Goal: Task Accomplishment & Management: Use online tool/utility

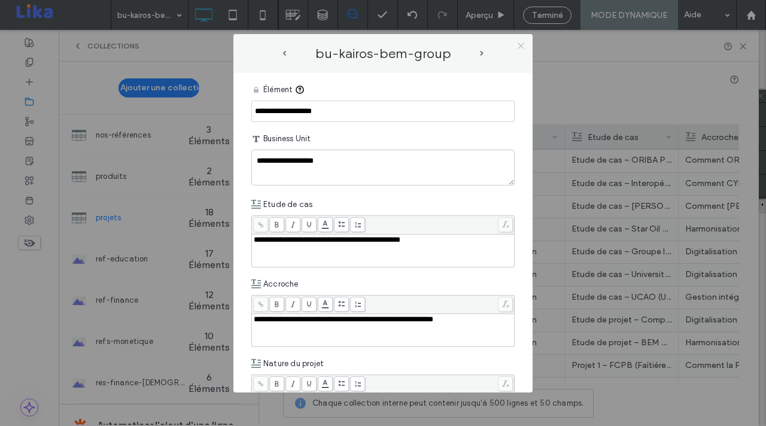
click at [520, 47] on icon at bounding box center [520, 45] width 9 height 9
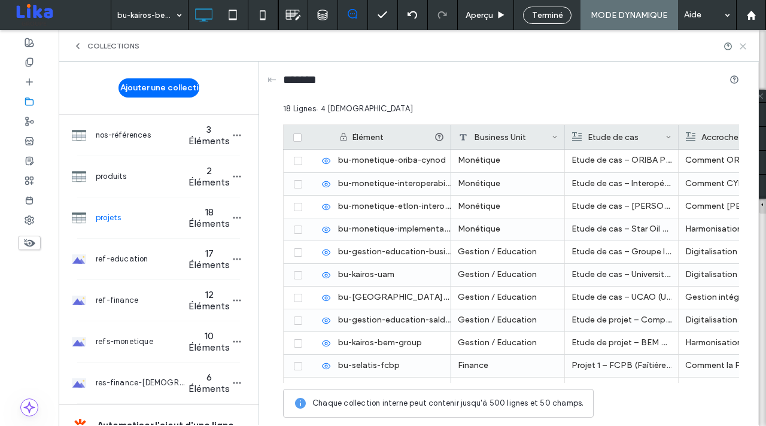
scroll to position [365, 0]
click at [742, 45] on icon at bounding box center [742, 46] width 9 height 9
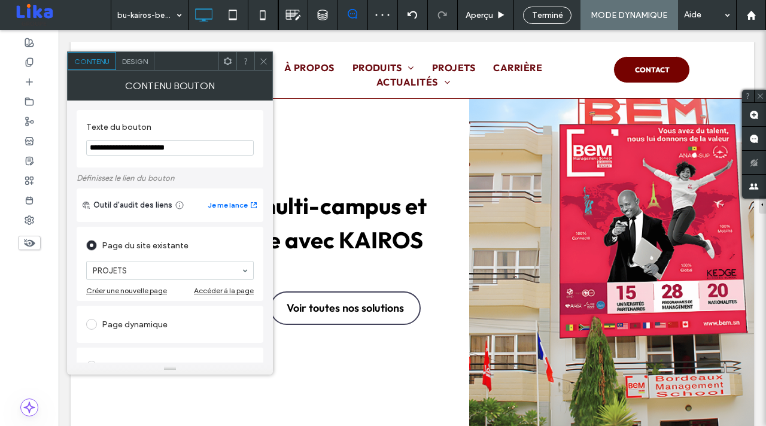
scroll to position [2019, 0]
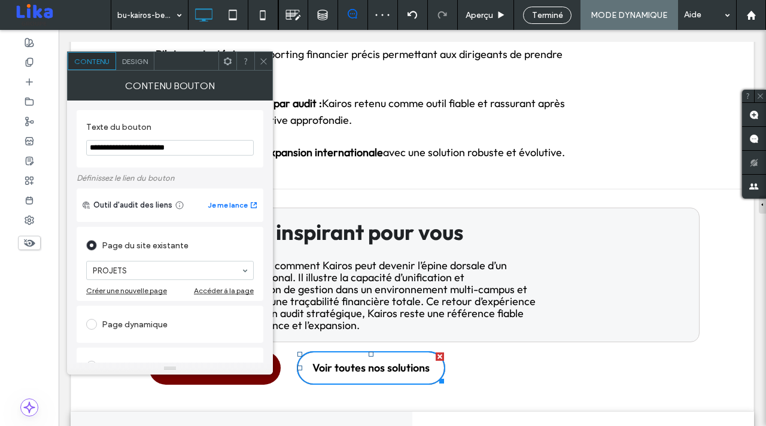
click at [225, 151] on input "**********" at bounding box center [170, 148] width 168 height 16
drag, startPoint x: 225, startPoint y: 152, endPoint x: 120, endPoint y: 151, distance: 105.3
click at [120, 151] on input "**********" at bounding box center [170, 148] width 168 height 16
type input "**********"
click at [264, 59] on icon at bounding box center [263, 61] width 9 height 9
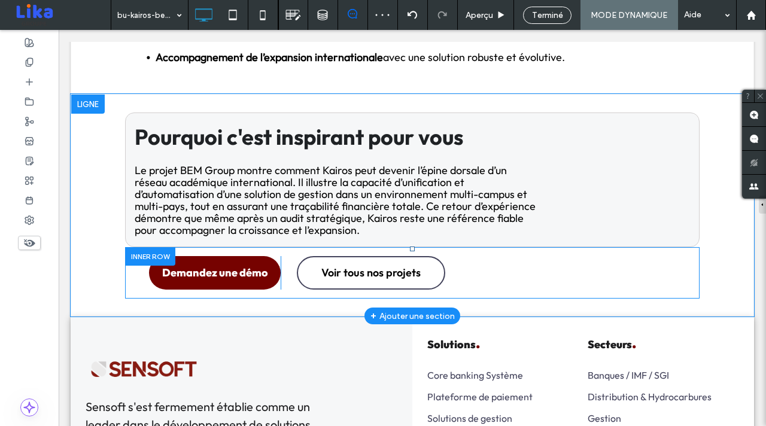
scroll to position [2127, 0]
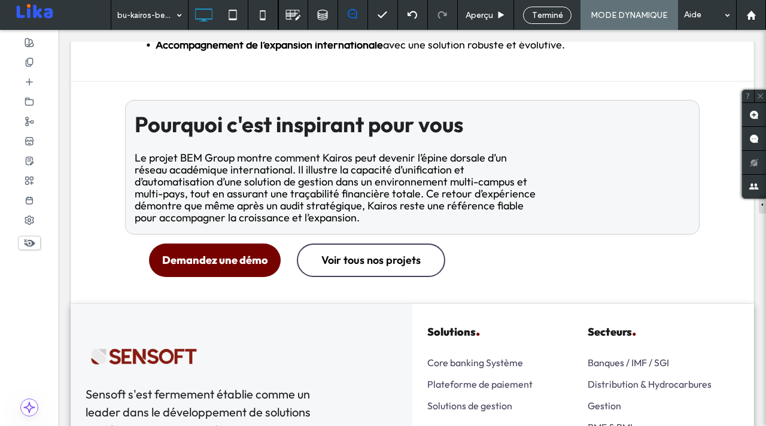
click at [556, 20] on div "Terminé" at bounding box center [547, 15] width 48 height 17
click at [540, 17] on span "Terminé" at bounding box center [547, 15] width 31 height 10
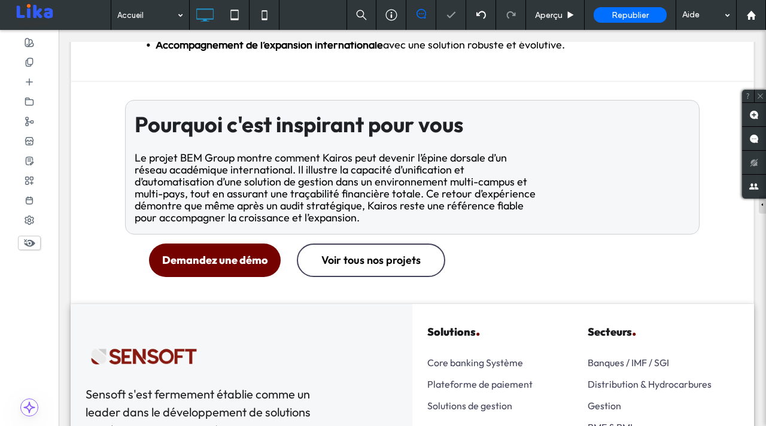
click at [266, 16] on icon at bounding box center [264, 15] width 24 height 24
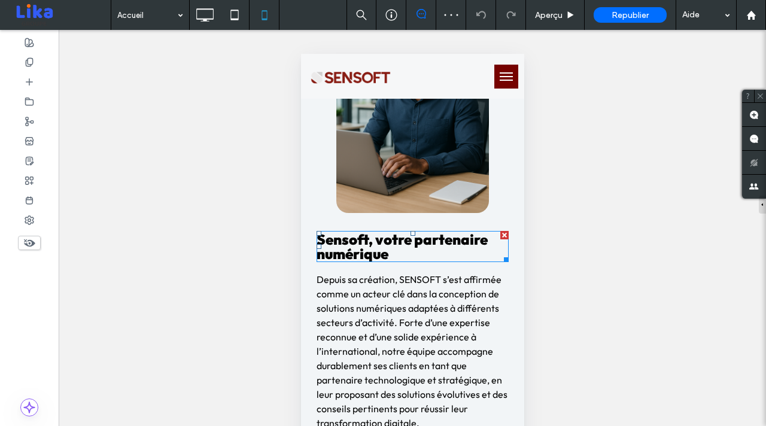
scroll to position [620, 0]
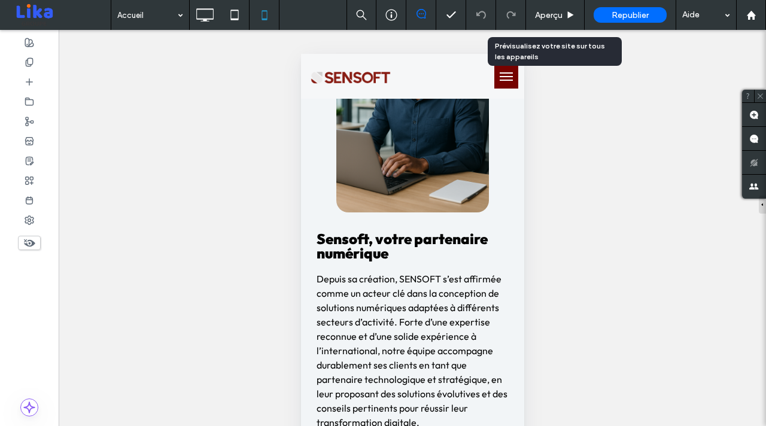
click at [554, 8] on div "Aperçu" at bounding box center [555, 15] width 59 height 30
click at [556, 14] on span "Aperçu" at bounding box center [549, 15] width 28 height 10
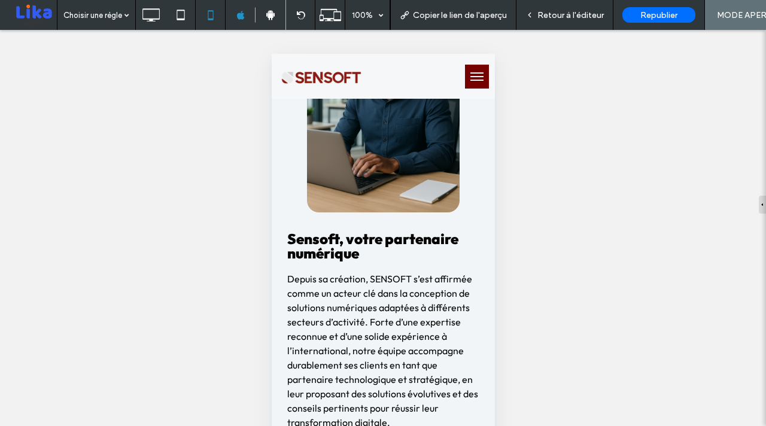
click at [478, 83] on button "menu" at bounding box center [476, 77] width 24 height 24
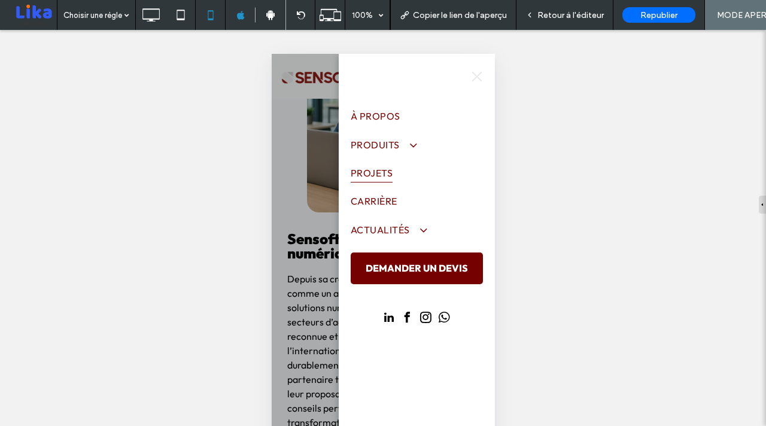
click at [385, 173] on span "PROJETS" at bounding box center [371, 173] width 42 height 20
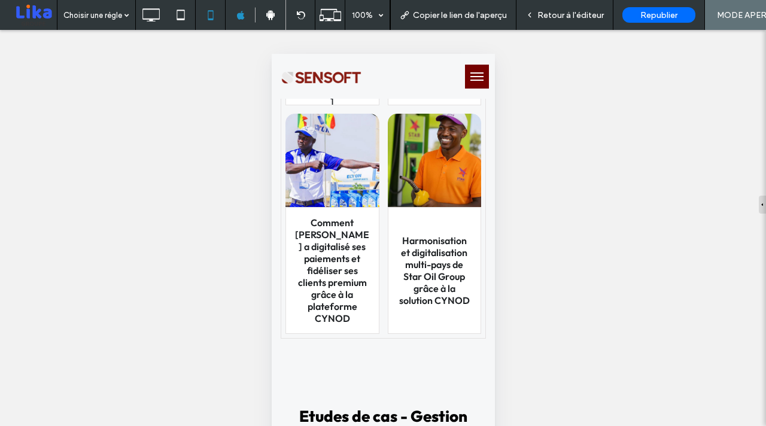
scroll to position [589, 0]
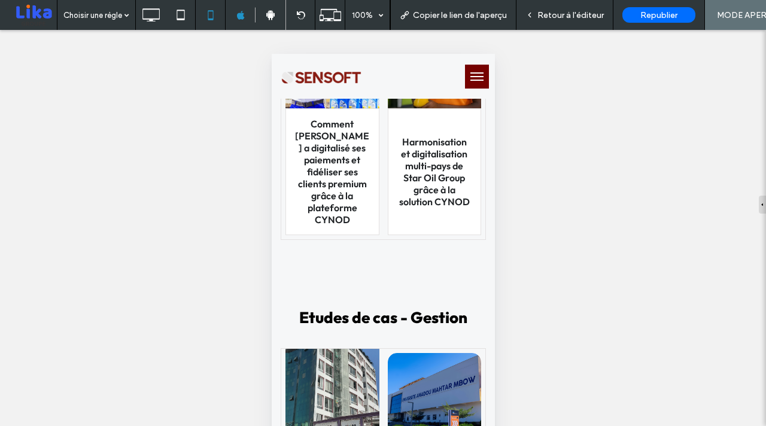
click at [346, 182] on h3 "Comment [PERSON_NAME] a digitalisé ses paiements et fidéliser ses clients premi…" at bounding box center [331, 172] width 75 height 108
click at [325, 160] on h3 "Comment [PERSON_NAME] a digitalisé ses paiements et fidéliser ses clients premi…" at bounding box center [331, 172] width 75 height 108
drag, startPoint x: 374, startPoint y: 172, endPoint x: 645, endPoint y: 226, distance: 276.3
click at [374, 172] on span "Comment [PERSON_NAME] a digitalisé ses paiements et fidéliser ses clients premi…" at bounding box center [332, 171] width 94 height 127
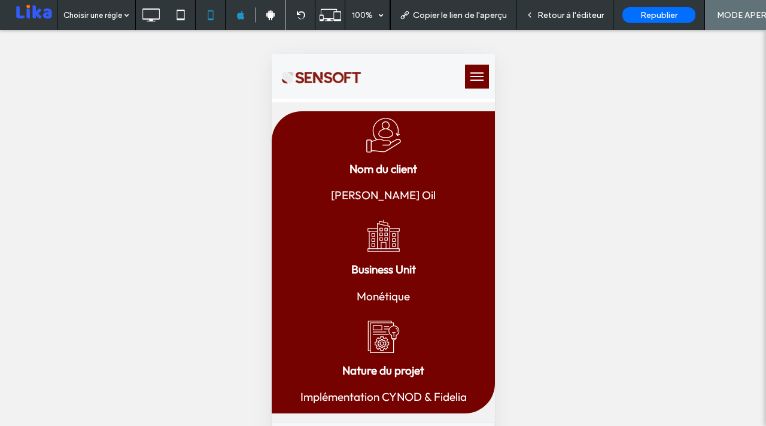
scroll to position [422, 0]
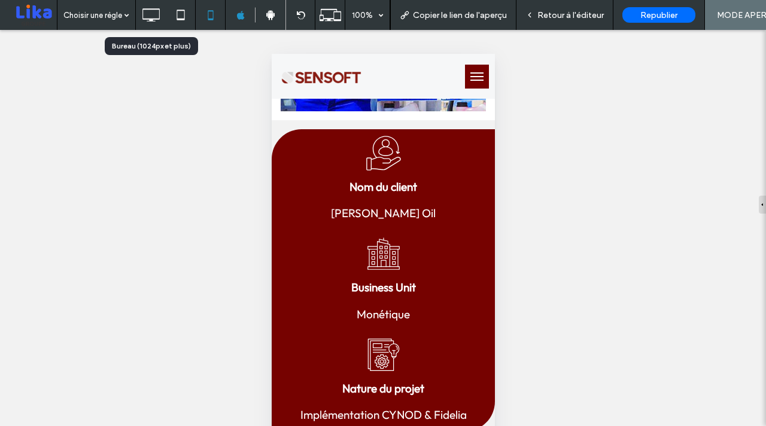
click at [153, 19] on use at bounding box center [150, 14] width 17 height 13
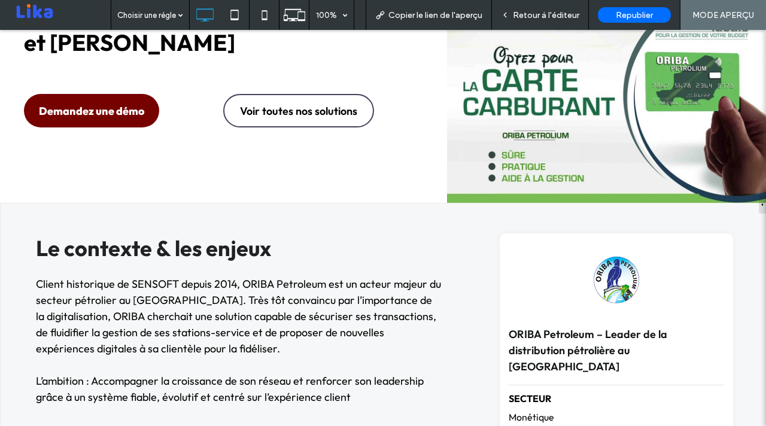
scroll to position [310, 0]
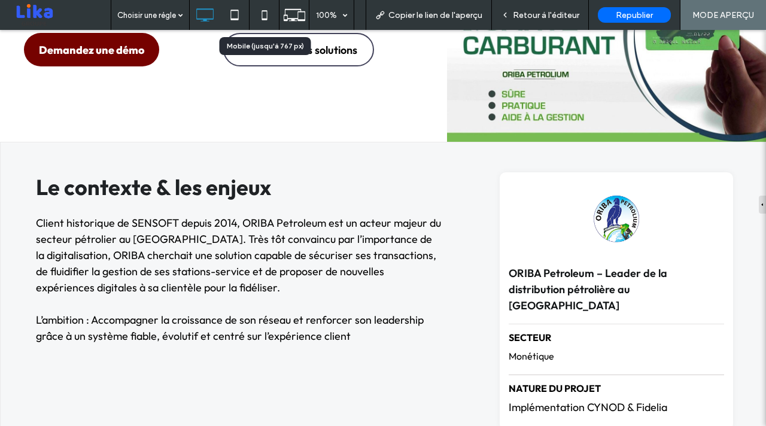
click at [262, 16] on icon at bounding box center [264, 15] width 24 height 24
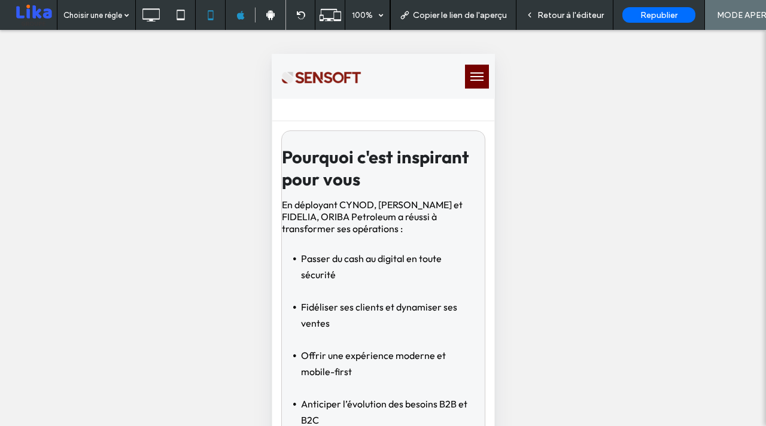
scroll to position [2788, 0]
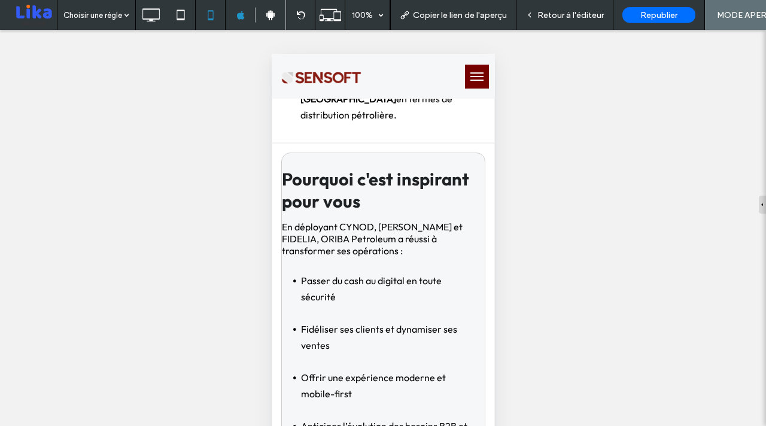
click at [459, 168] on span "Pourquoi c'est inspirant pour vous" at bounding box center [374, 190] width 187 height 44
drag, startPoint x: 545, startPoint y: 19, endPoint x: 141, endPoint y: 183, distance: 436.0
click at [545, 19] on span "Retour à l'éditeur" at bounding box center [570, 15] width 66 height 10
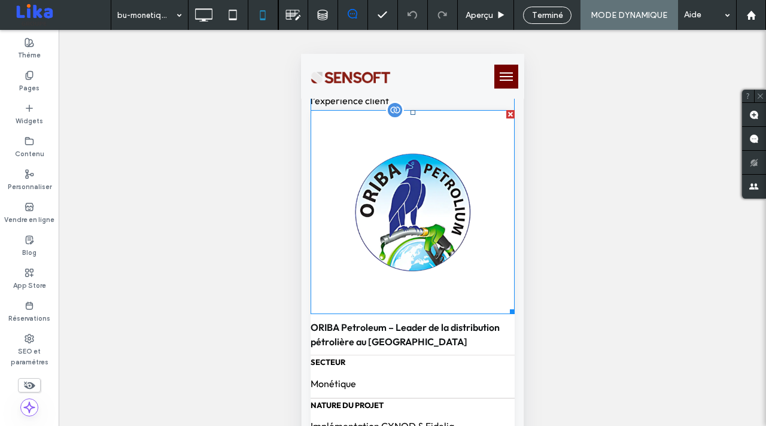
scroll to position [1029, 0]
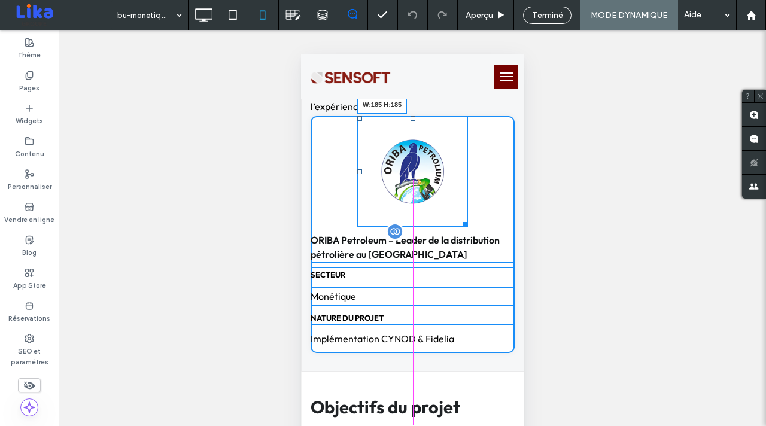
drag, startPoint x: 510, startPoint y: 317, endPoint x: 463, endPoint y: 242, distance: 88.7
click at [463, 242] on div "W:185 H:185 ORIBA Petroleum – Leader de la distribution pétrolière au [GEOGRAPH…" at bounding box center [412, 234] width 204 height 237
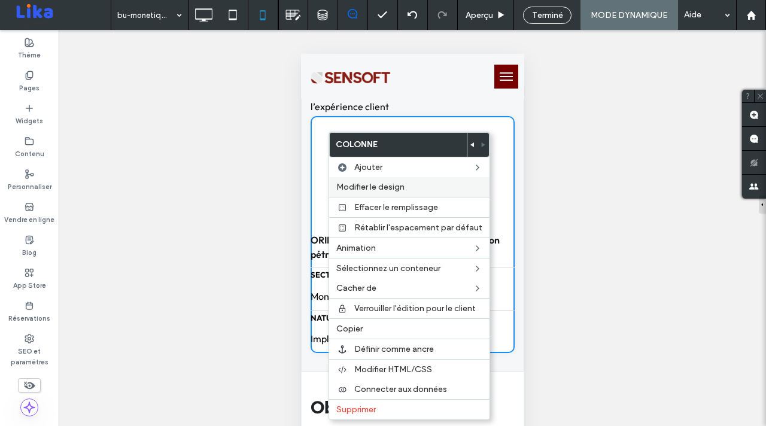
click at [364, 184] on span "Modifier le design" at bounding box center [370, 187] width 68 height 10
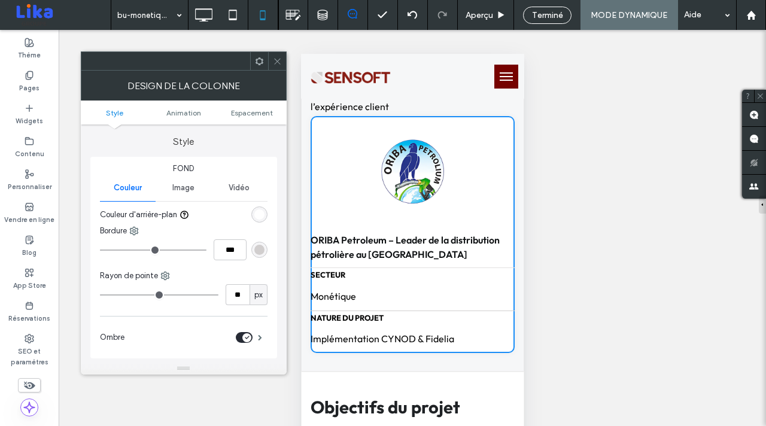
scroll to position [272, 0]
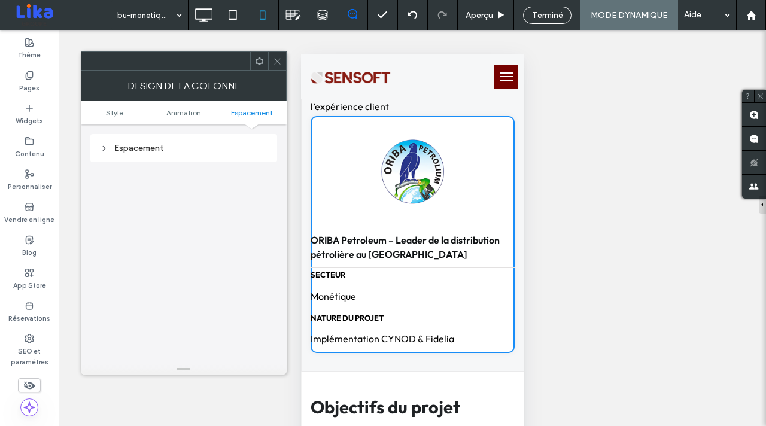
click at [132, 145] on div "Espacement" at bounding box center [184, 148] width 168 height 10
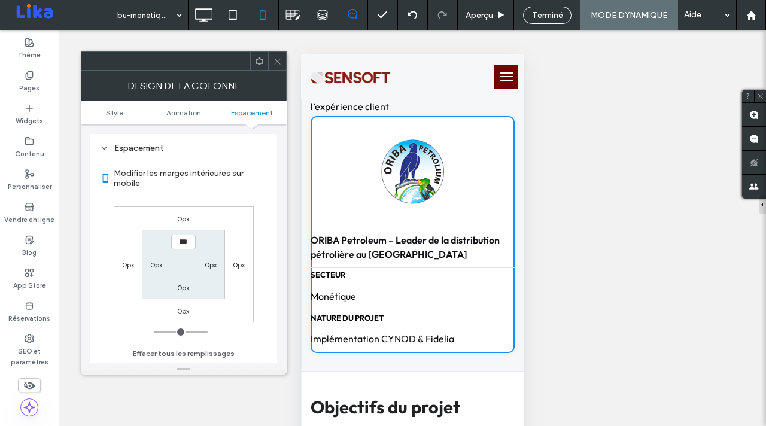
click at [154, 264] on label "0px" at bounding box center [156, 264] width 12 height 9
type input "**"
type input "****"
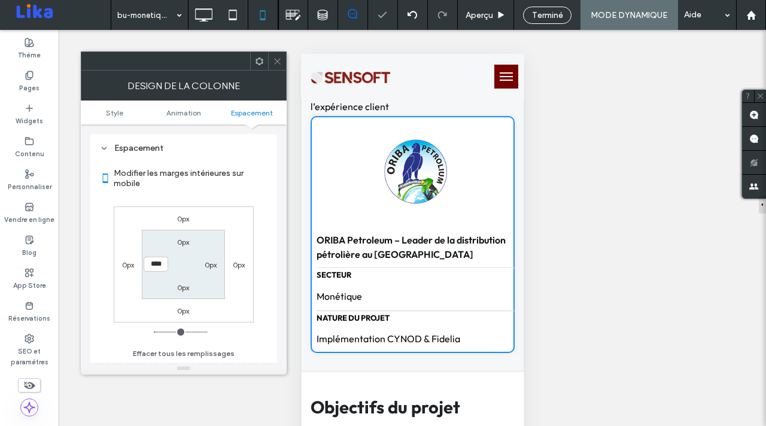
click at [209, 265] on label "0px" at bounding box center [211, 264] width 12 height 9
type input "*"
type input "**"
type input "****"
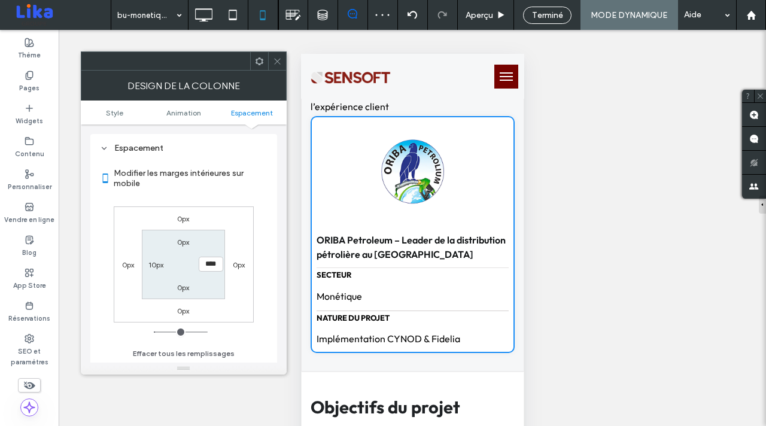
click at [279, 65] on span at bounding box center [277, 61] width 9 height 18
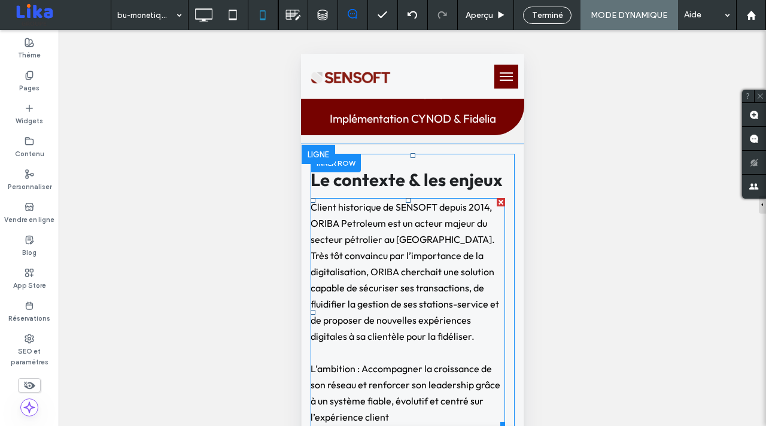
scroll to position [637, 0]
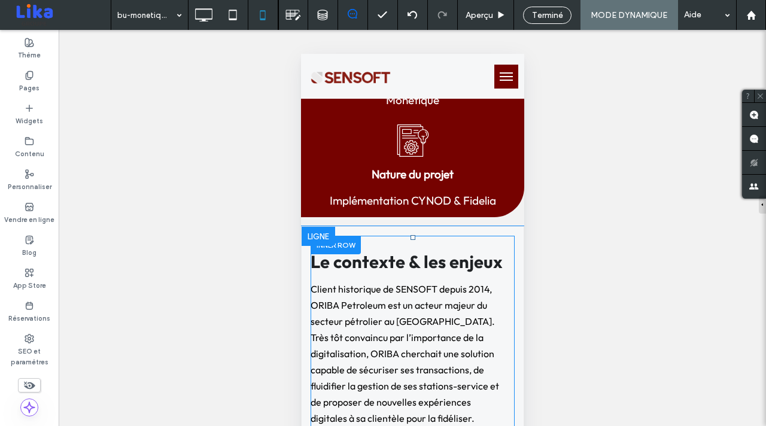
click at [349, 245] on div at bounding box center [335, 245] width 50 height 19
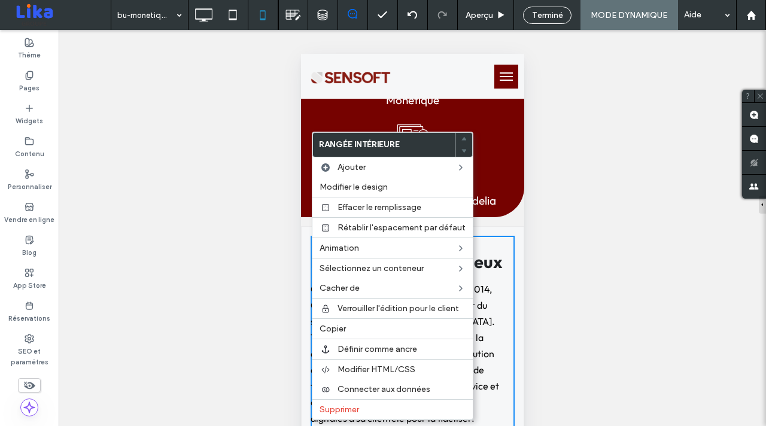
click at [628, 350] on div "Afficher ? Oui Afficher ? Oui Afficher ? Oui Afficher ? Oui Afficher ? Oui Affi…" at bounding box center [412, 243] width 707 height 426
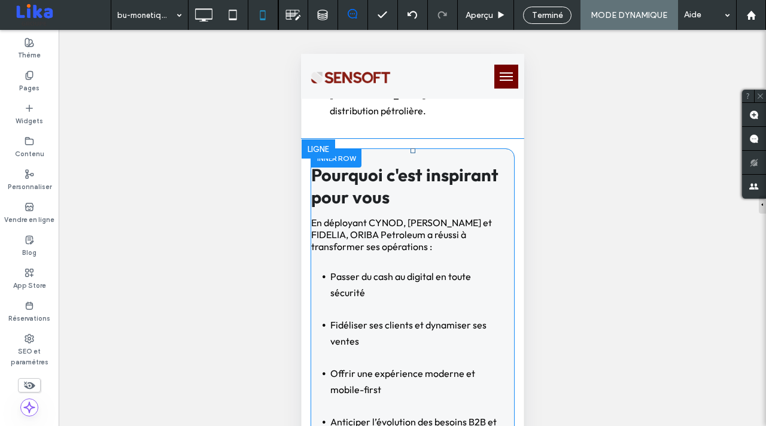
scroll to position [2685, 0]
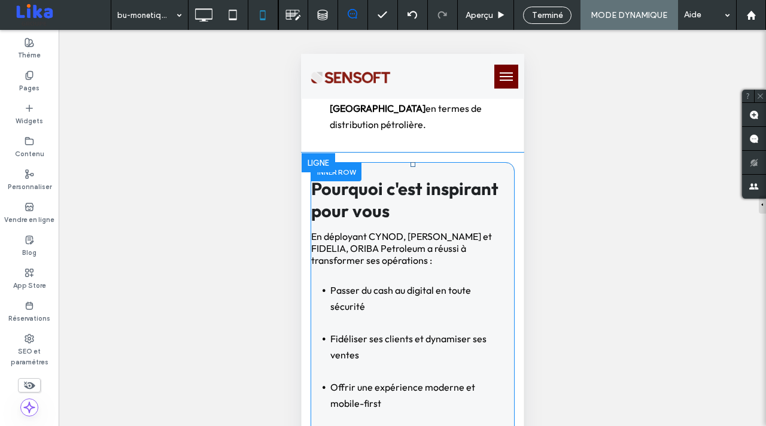
click at [340, 163] on div at bounding box center [335, 172] width 50 height 19
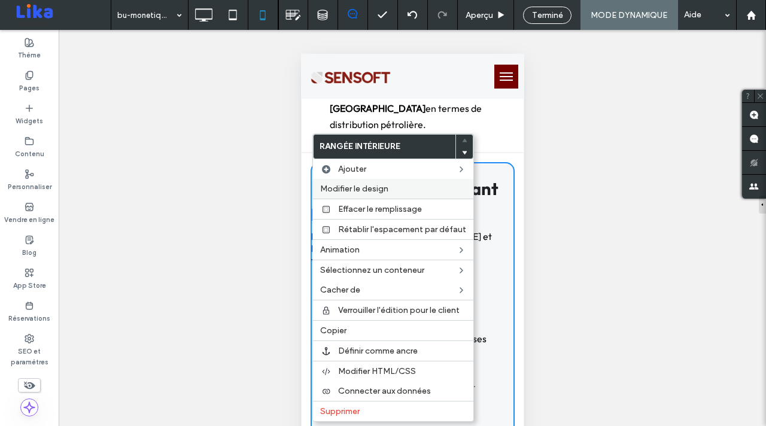
click at [346, 191] on span "Modifier le design" at bounding box center [354, 189] width 68 height 10
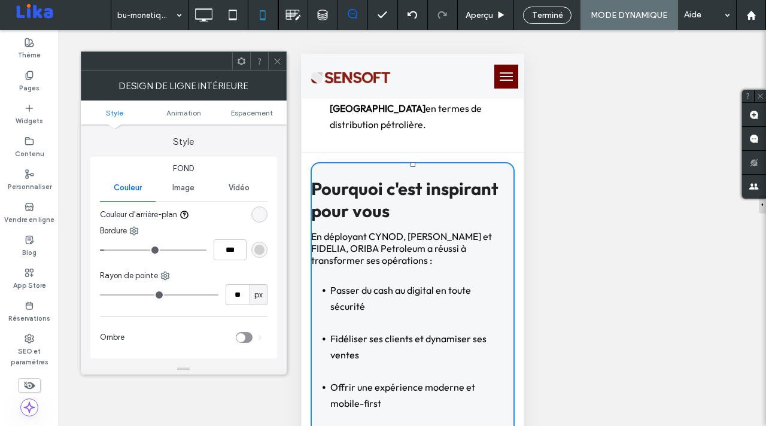
scroll to position [272, 0]
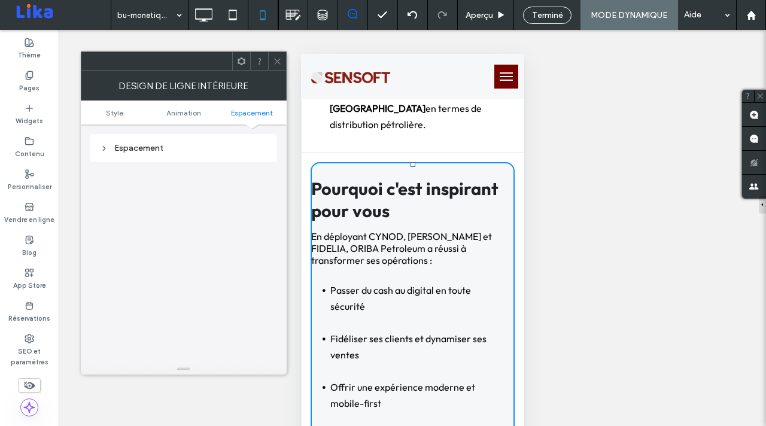
click at [130, 148] on div "Espacement" at bounding box center [184, 148] width 168 height 10
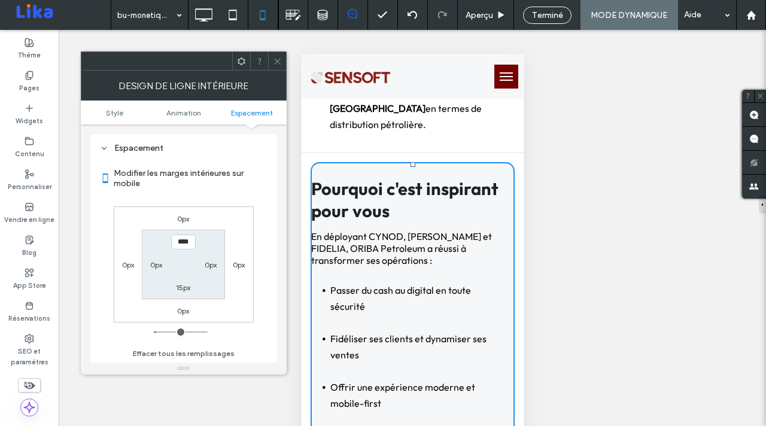
click at [156, 262] on label "0px" at bounding box center [156, 264] width 12 height 9
type input "*"
type input "**"
type input "****"
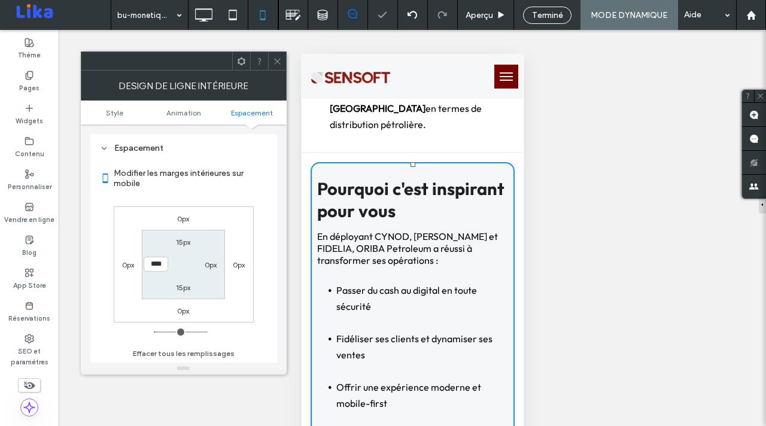
click at [207, 264] on label "0px" at bounding box center [211, 264] width 12 height 9
type input "*"
type input "**"
type input "****"
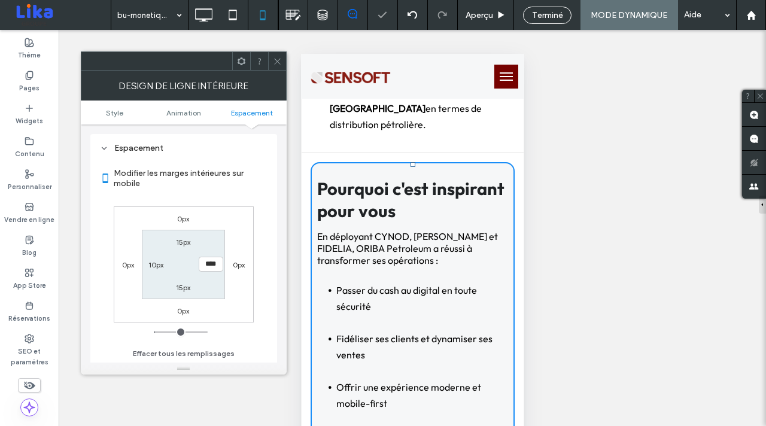
click at [275, 62] on icon at bounding box center [277, 61] width 9 height 9
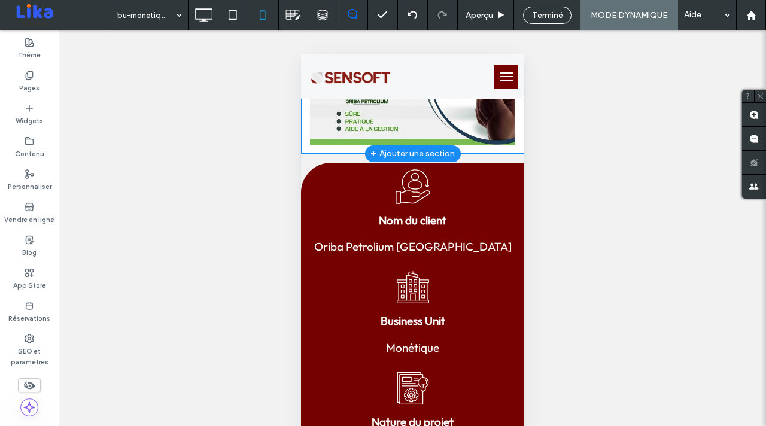
scroll to position [372, 0]
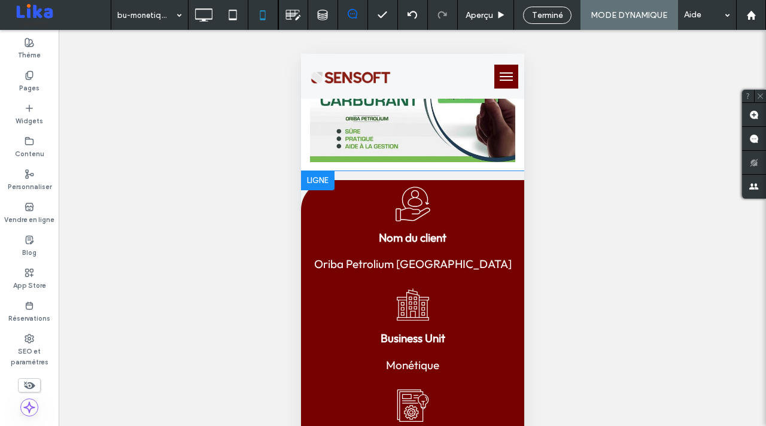
click at [313, 179] on div at bounding box center [317, 180] width 34 height 19
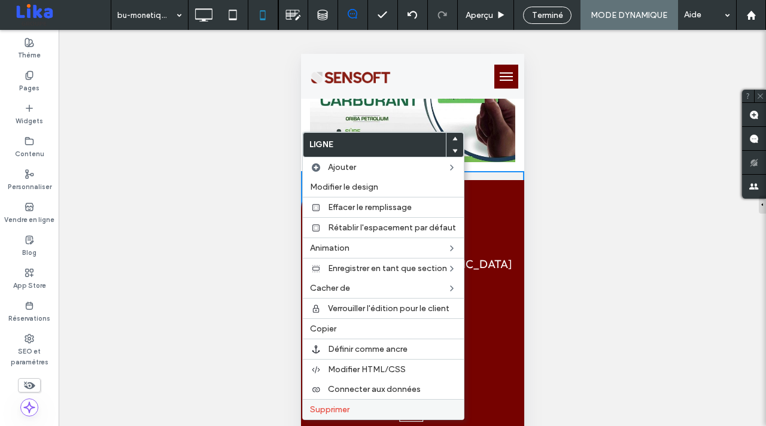
click at [342, 409] on span "Supprimer" at bounding box center [329, 409] width 39 height 10
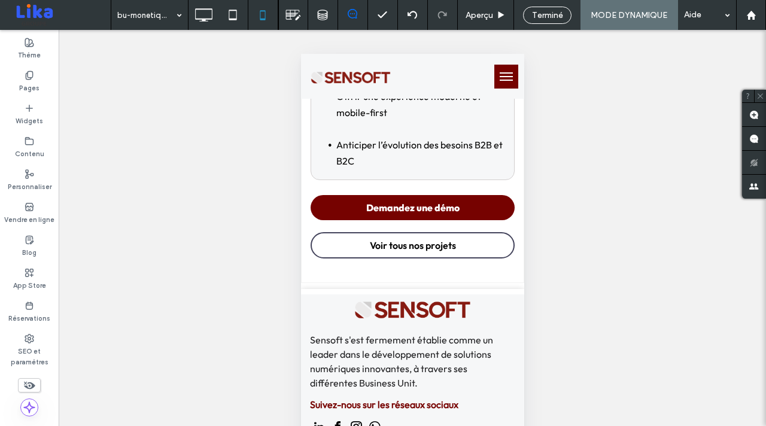
scroll to position [2571, 0]
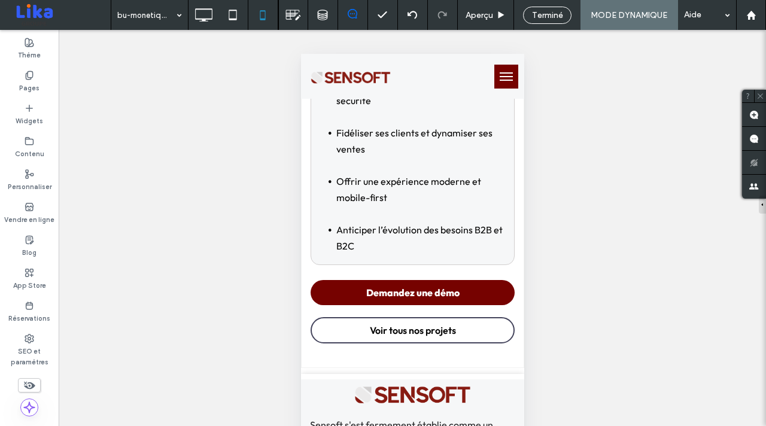
click at [561, 52] on div "Afficher ? Oui Afficher ? Oui Afficher ? Oui Afficher ? Oui Afficher ? Oui Affi…" at bounding box center [412, 243] width 707 height 426
click at [552, 17] on span "Terminé" at bounding box center [547, 15] width 31 height 10
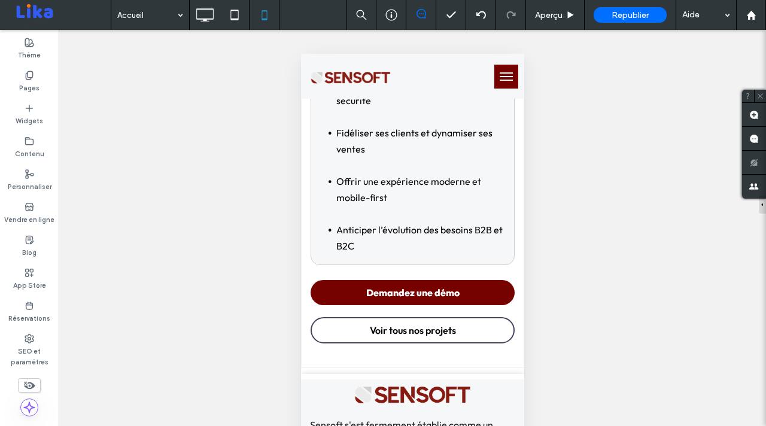
click at [206, 17] on div at bounding box center [383, 213] width 766 height 426
click at [157, 17] on input at bounding box center [147, 15] width 60 height 30
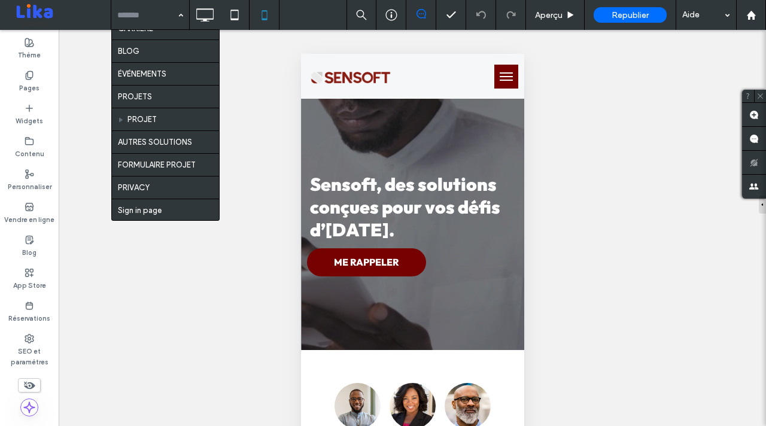
scroll to position [632, 0]
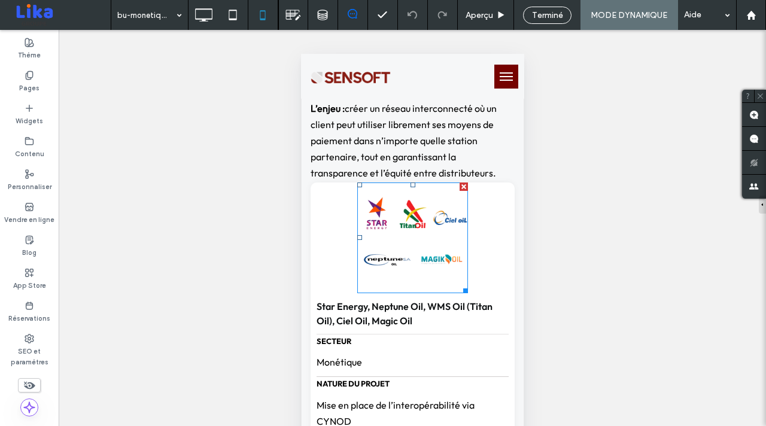
scroll to position [715, 0]
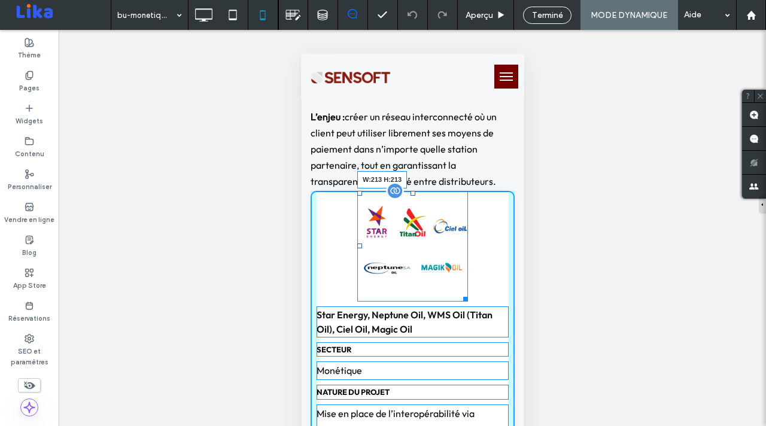
drag, startPoint x: 461, startPoint y: 298, endPoint x: 469, endPoint y: 303, distance: 9.5
click at [467, 302] on div "W:213 H:213" at bounding box center [412, 246] width 111 height 111
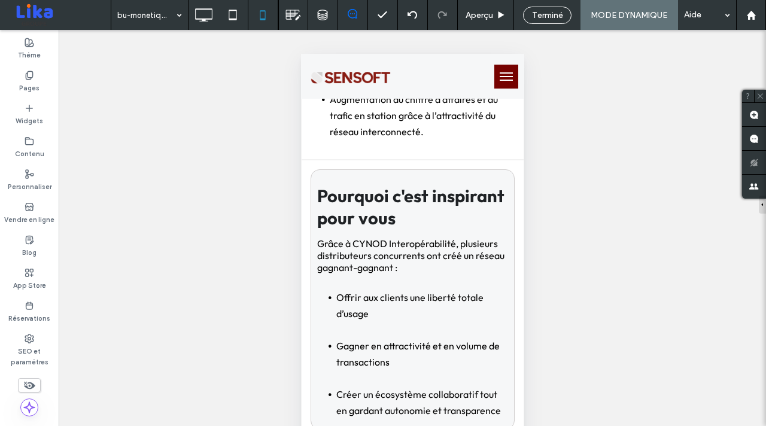
scroll to position [2799, 0]
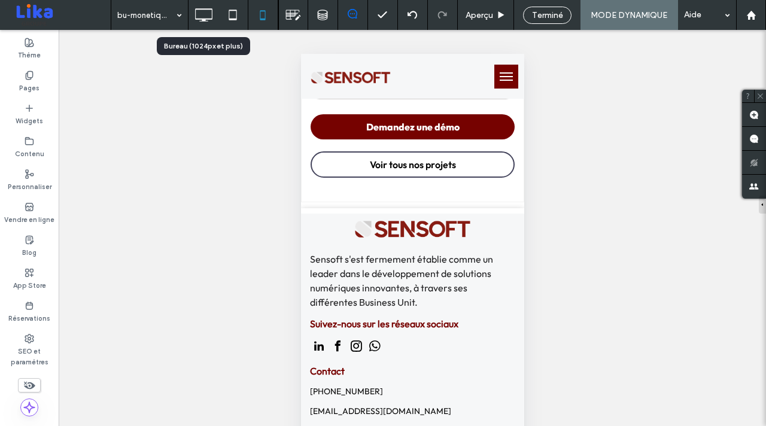
click at [208, 19] on icon at bounding box center [203, 15] width 24 height 24
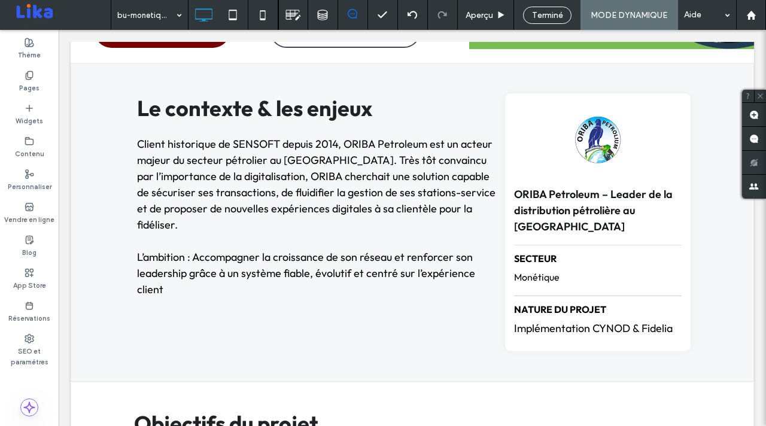
scroll to position [0, 0]
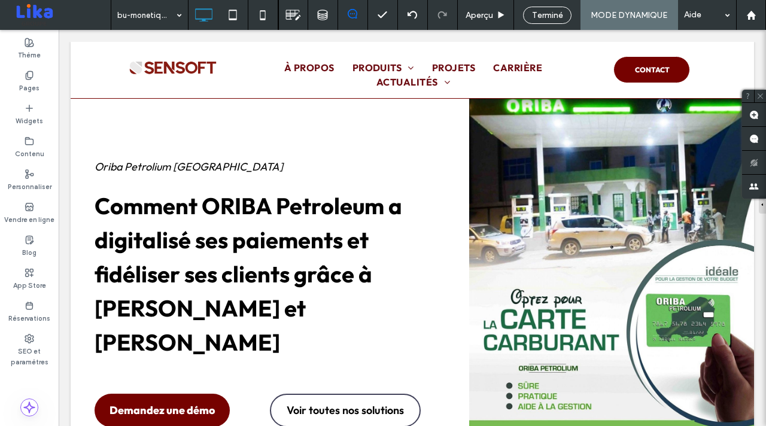
click at [540, 15] on span "Terminé" at bounding box center [547, 15] width 31 height 10
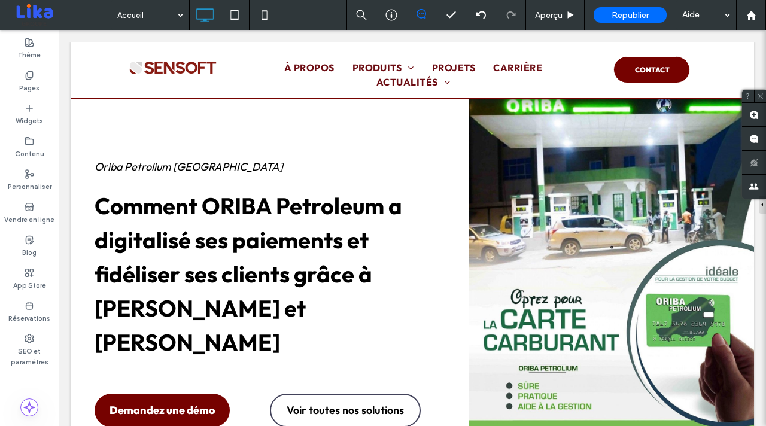
click at [389, 17] on icon at bounding box center [391, 15] width 12 height 12
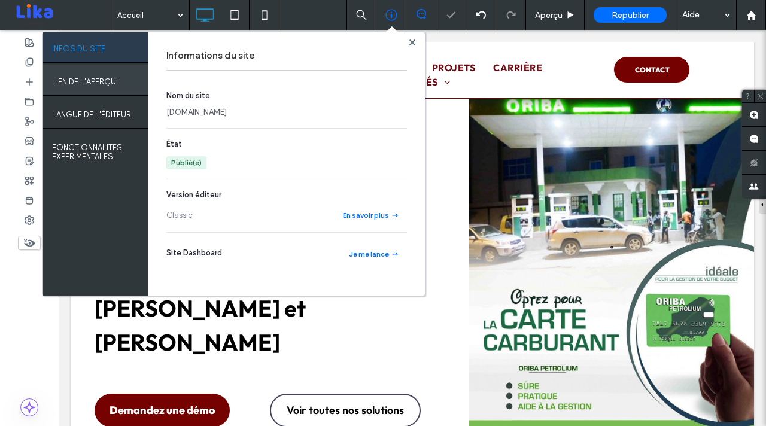
click at [96, 82] on label "LIEN DE L'APERÇU" at bounding box center [84, 78] width 64 height 15
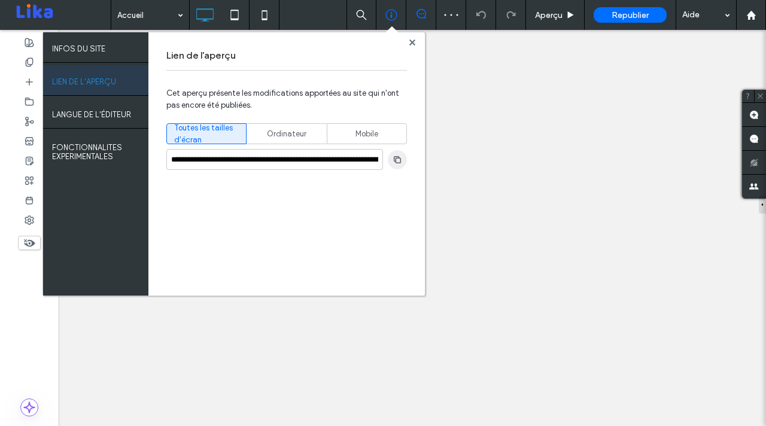
click at [398, 159] on icon "button" at bounding box center [397, 160] width 10 height 10
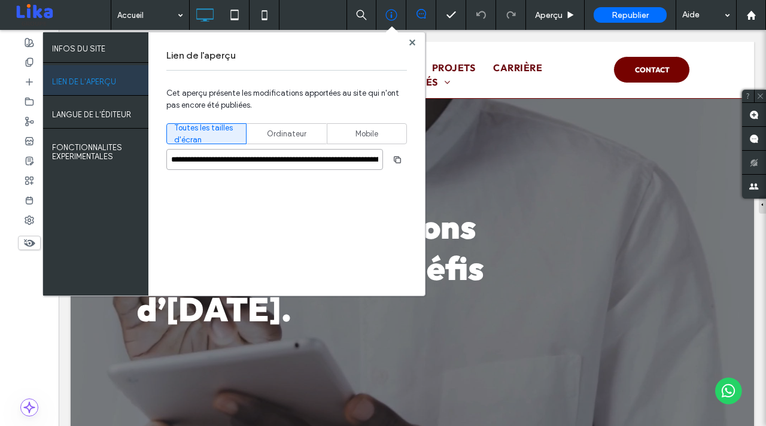
click at [290, 157] on input "**********" at bounding box center [274, 159] width 217 height 21
